Goal: Check status: Check status

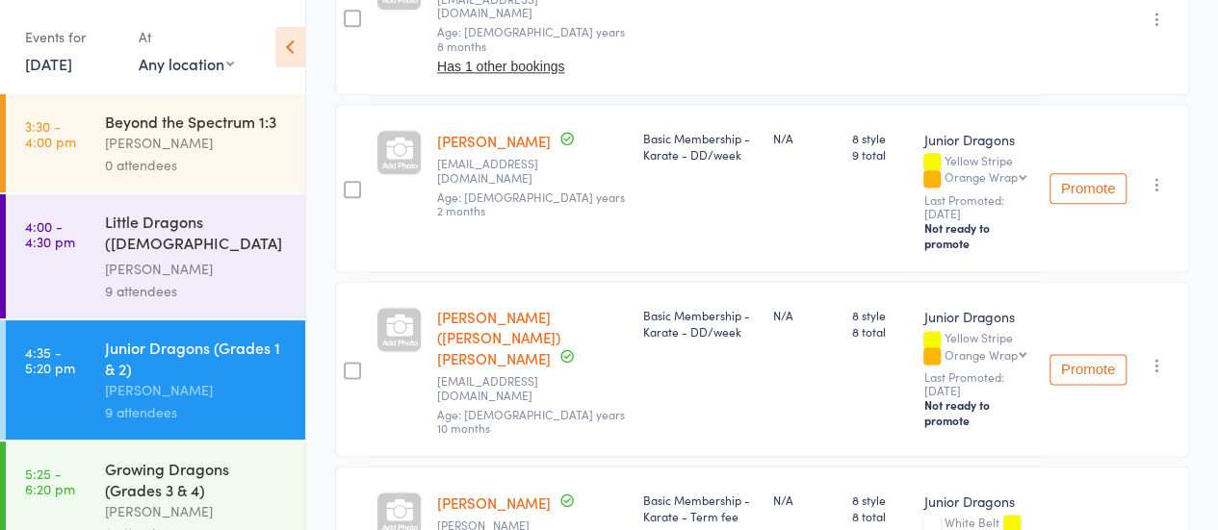
scroll to position [148, 0]
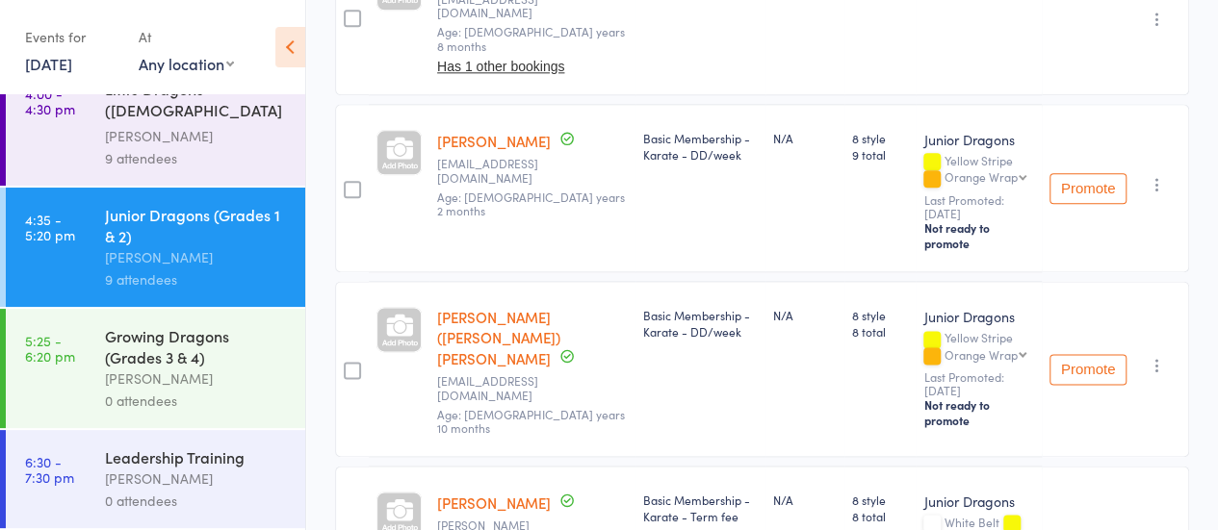
drag, startPoint x: 0, startPoint y: 0, endPoint x: 141, endPoint y: 373, distance: 399.1
click at [141, 373] on div "[PERSON_NAME]" at bounding box center [197, 379] width 184 height 22
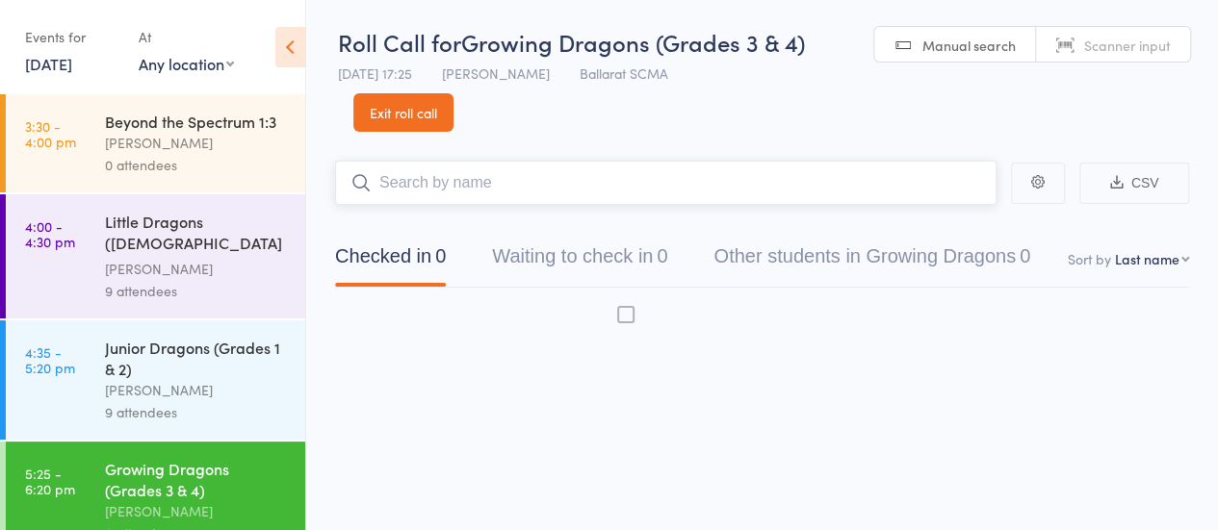
scroll to position [1, 0]
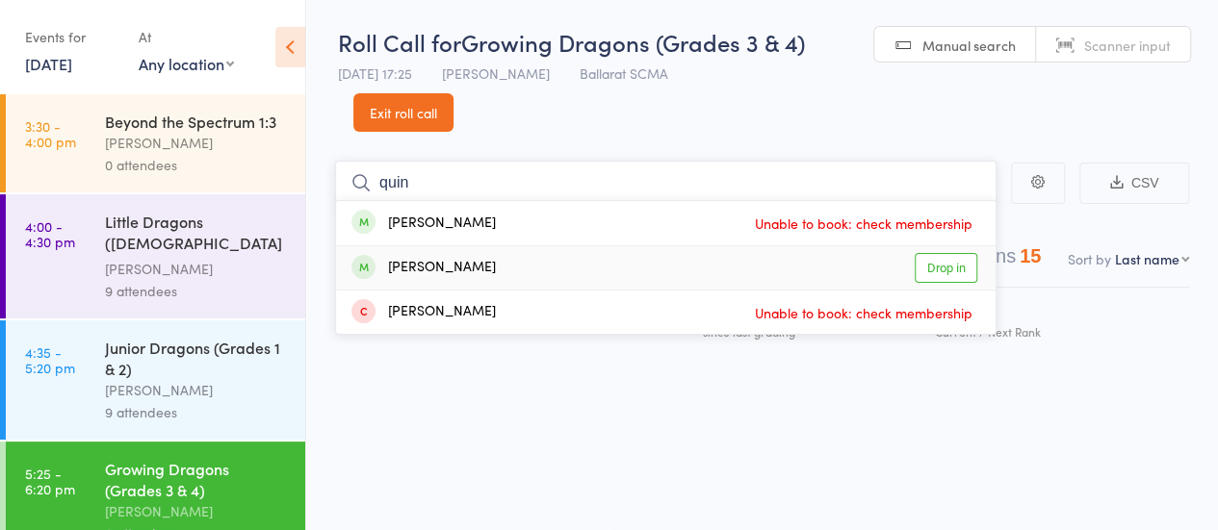
type input "quin"
click at [959, 259] on link "Drop in" at bounding box center [945, 268] width 63 height 30
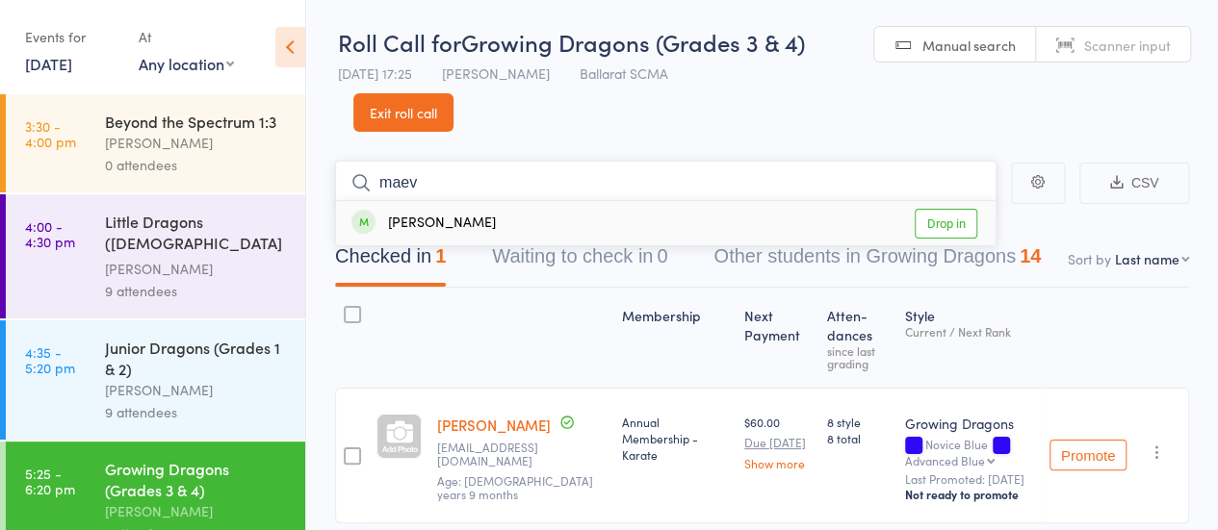
type input "maev"
click at [954, 230] on link "Drop in" at bounding box center [945, 224] width 63 height 30
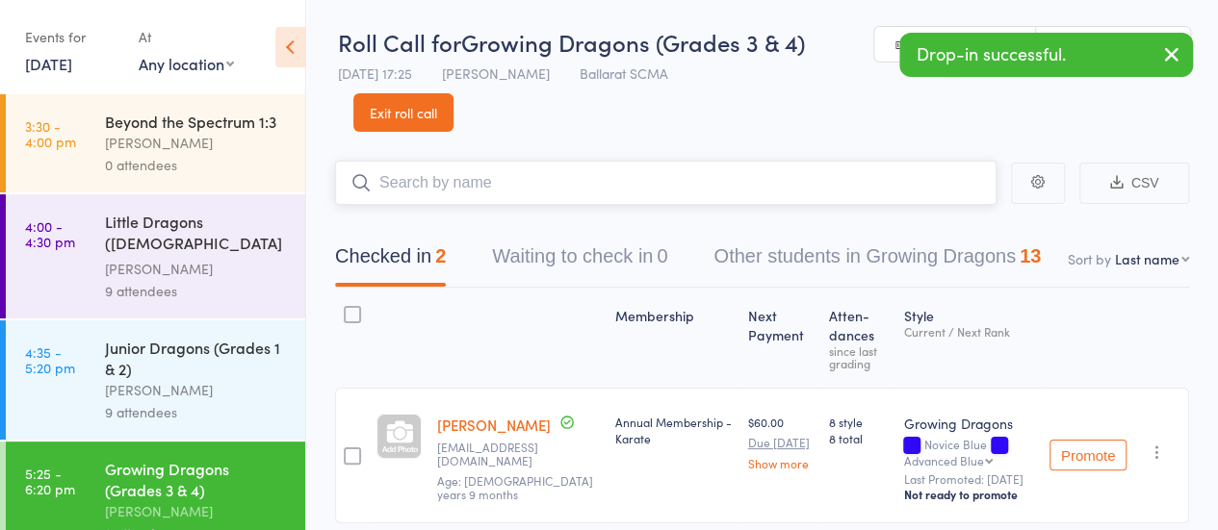
click at [452, 186] on input "search" at bounding box center [665, 183] width 661 height 44
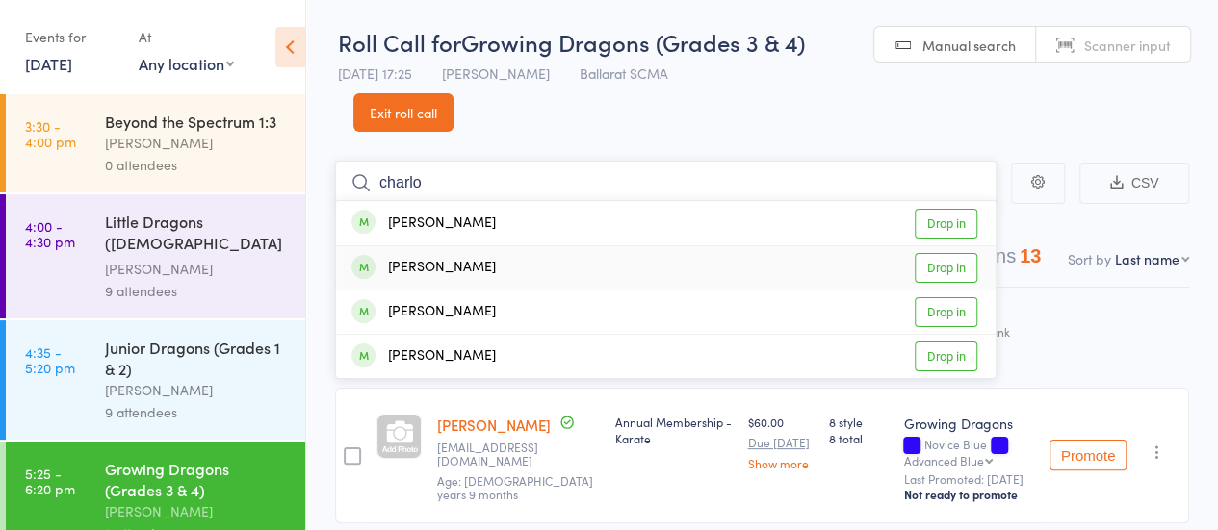
type input "charlo"
click at [949, 264] on link "Drop in" at bounding box center [945, 268] width 63 height 30
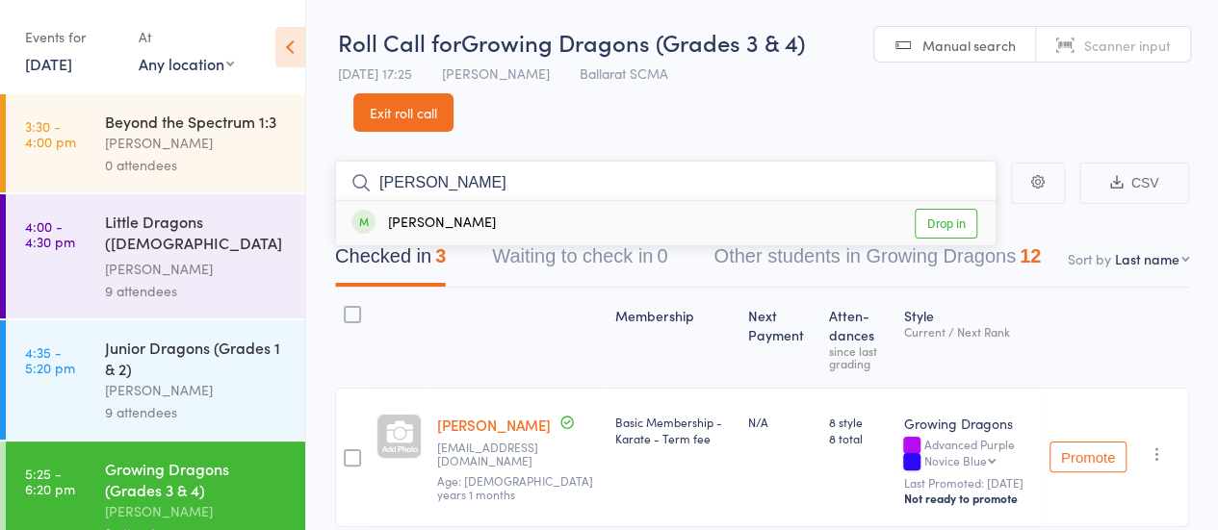
type input "[PERSON_NAME]"
click at [955, 232] on link "Drop in" at bounding box center [945, 224] width 63 height 30
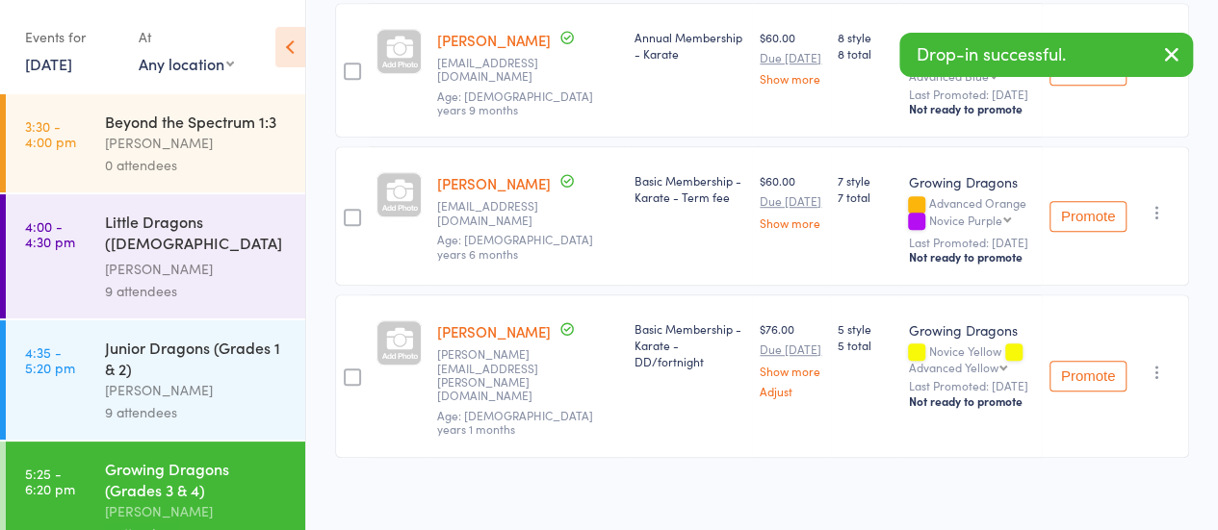
scroll to position [568, 0]
